Goal: Transaction & Acquisition: Purchase product/service

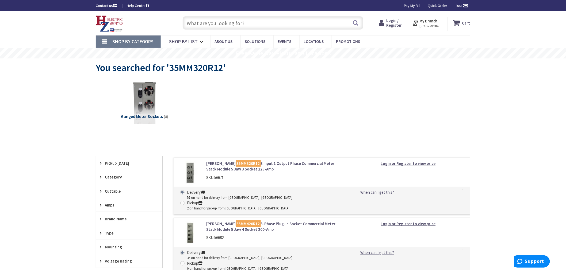
click at [248, 165] on link "Eaton 35MM320R12 3 Input 1 Output Phase Commercial Meter Stack Module 5 Jaw 3 S…" at bounding box center [274, 166] width 136 height 11
click at [242, 163] on link "Eaton 35MM320R12 3 Input 1 Output Phase Commercial Meter Stack Module 5 Jaw 3 S…" at bounding box center [274, 166] width 136 height 11
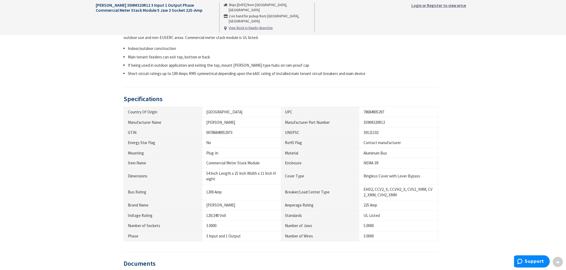
scroll to position [297, 0]
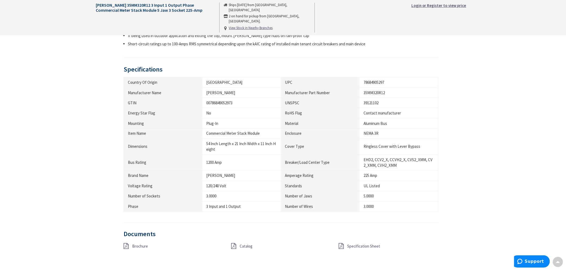
click at [343, 248] on icon at bounding box center [341, 247] width 5 height 6
click at [126, 247] on icon at bounding box center [125, 247] width 5 height 6
click at [235, 247] on icon at bounding box center [233, 247] width 5 height 6
